Goal: Find specific page/section: Find specific page/section

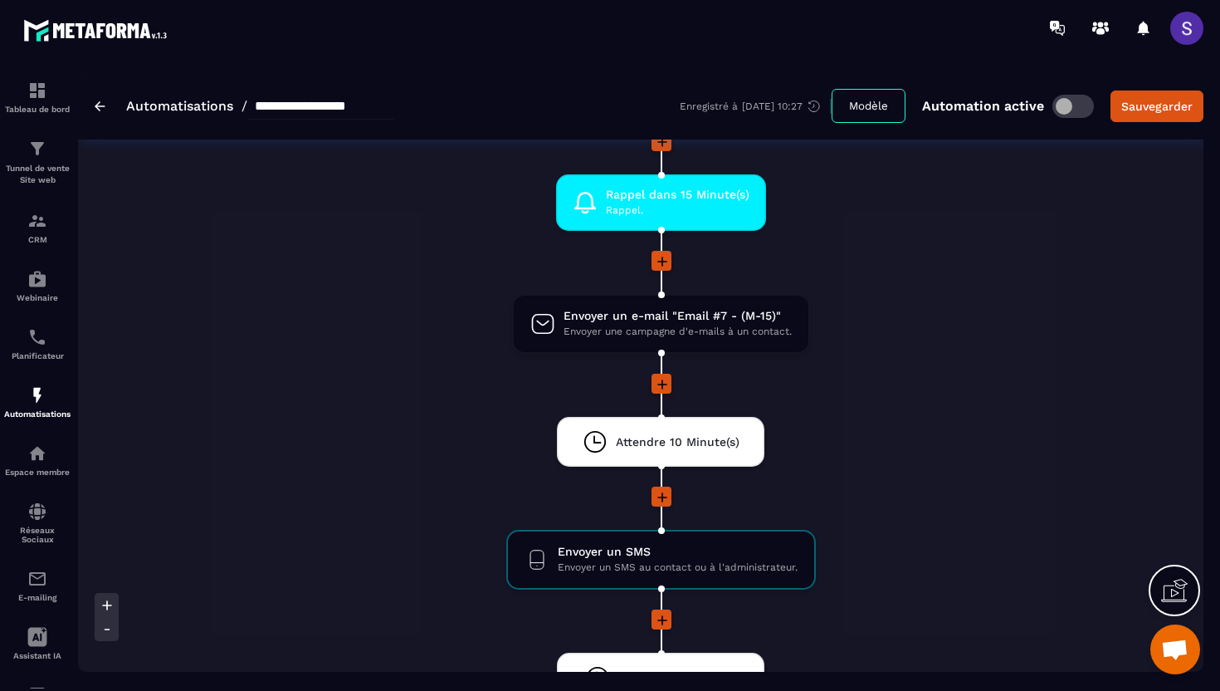
scroll to position [1753, 0]
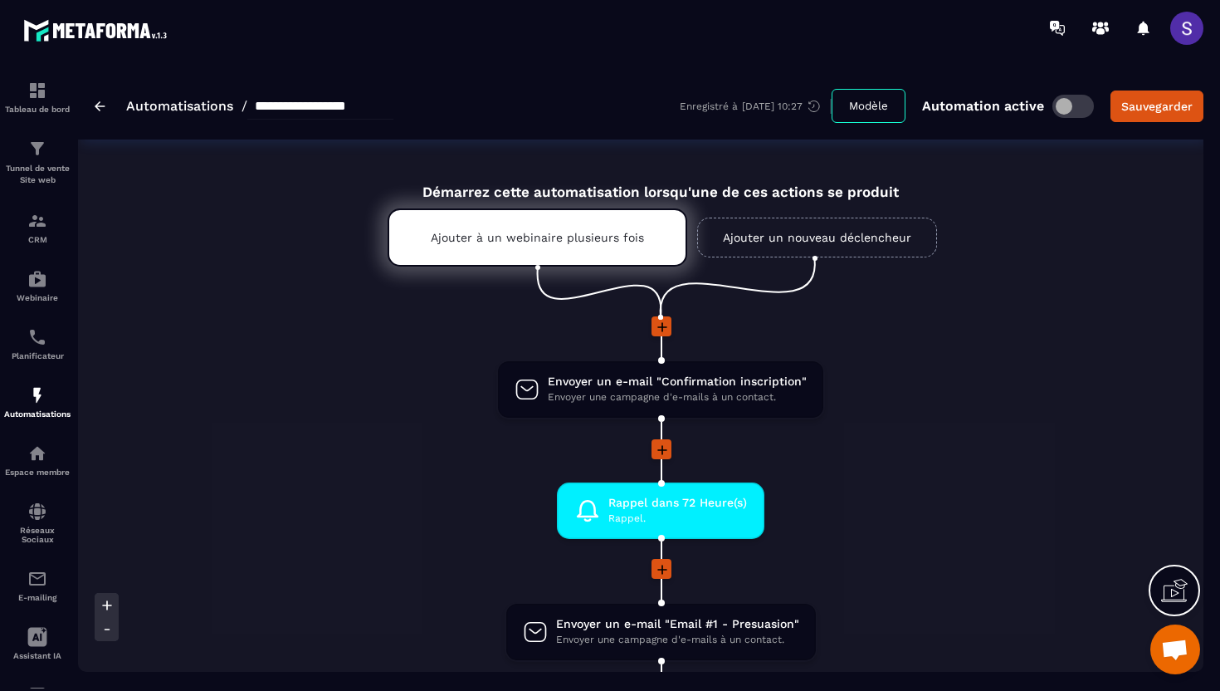
scroll to position [3419, 0]
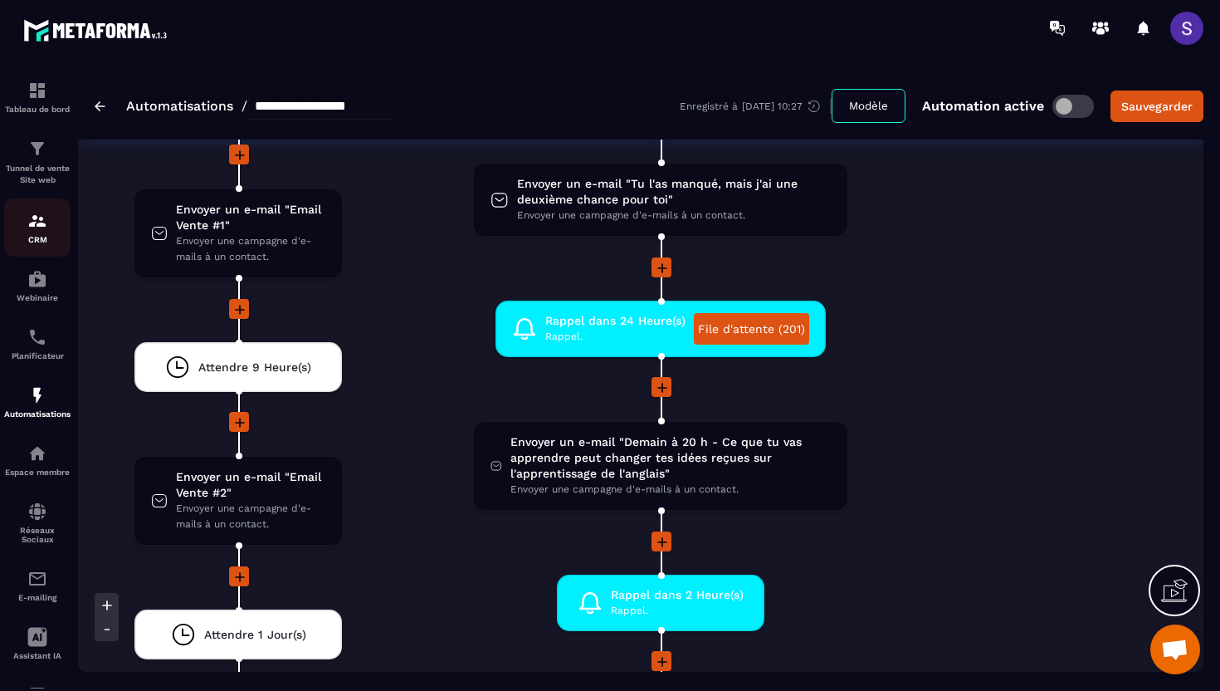
click at [30, 238] on p "CRM" at bounding box center [37, 239] width 66 height 9
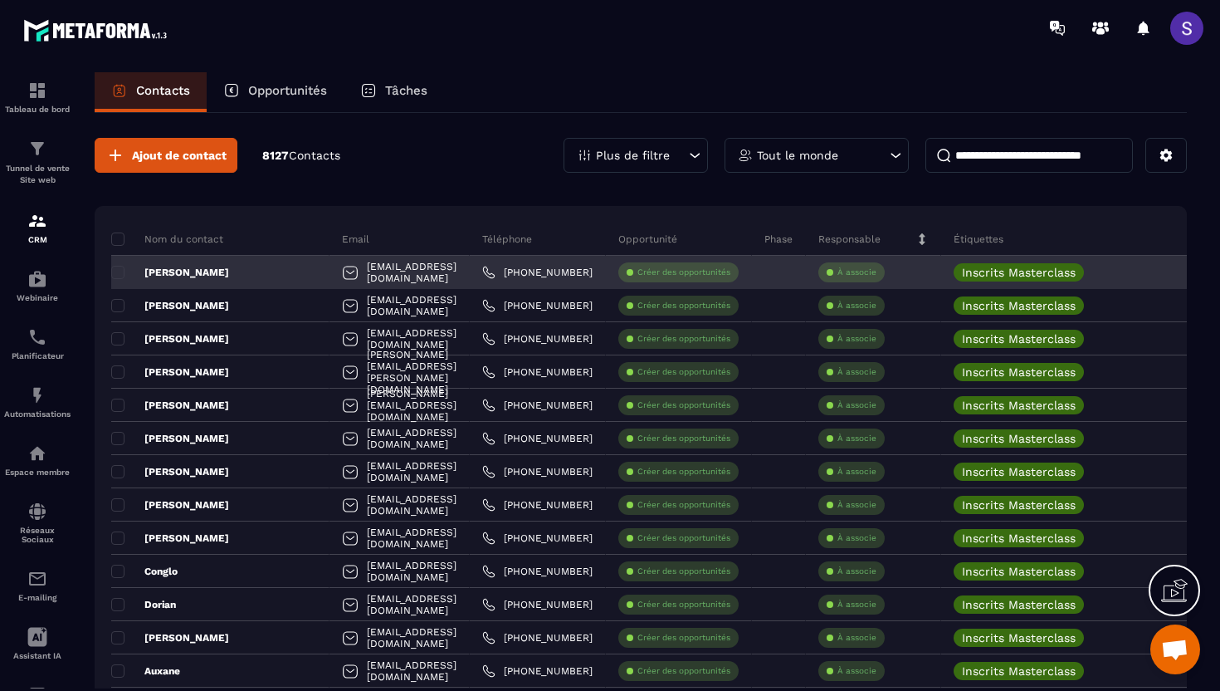
click at [183, 270] on p "[PERSON_NAME]" at bounding box center [170, 272] width 118 height 13
